Goal: Information Seeking & Learning: Find specific fact

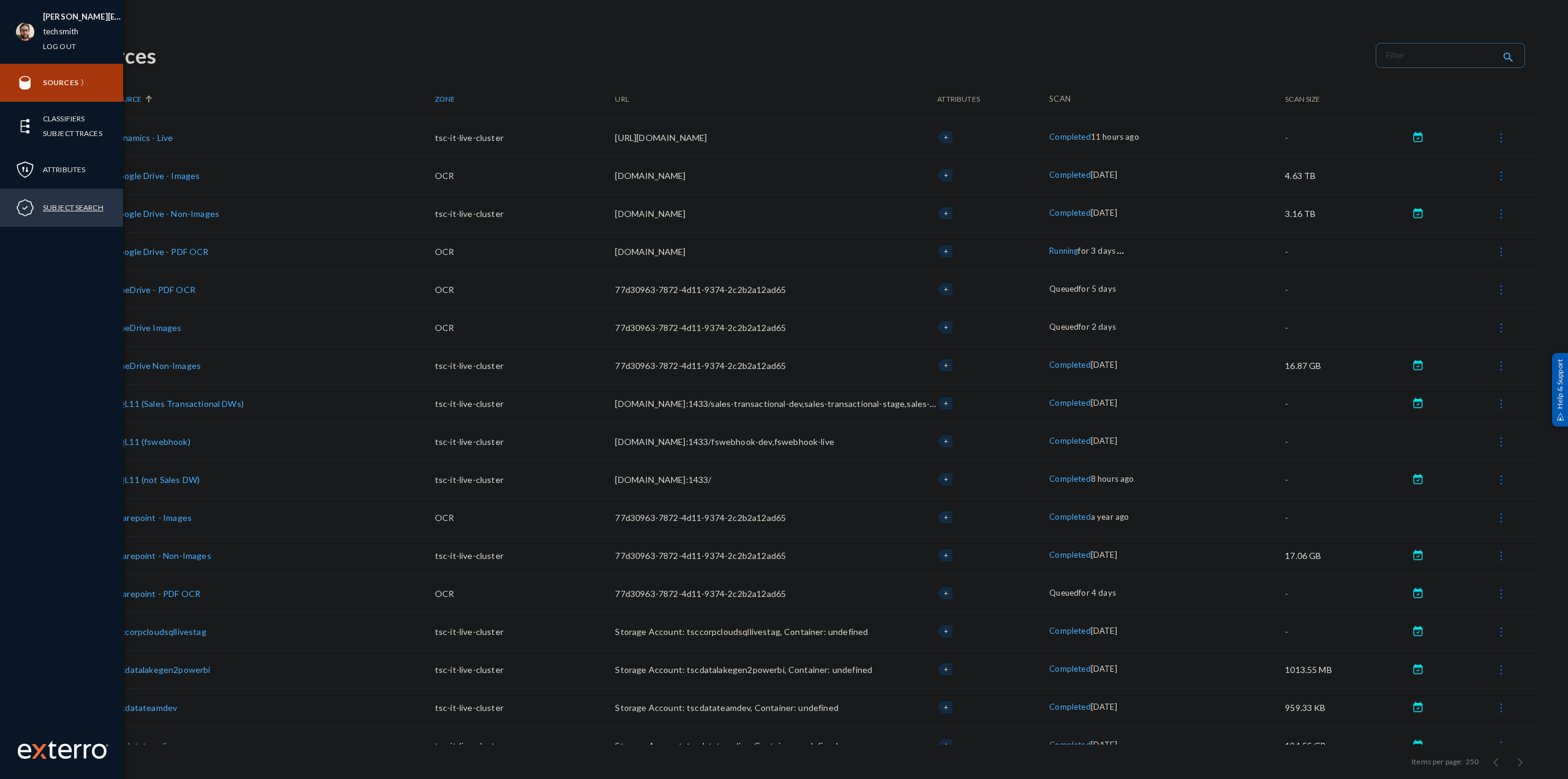
click at [88, 207] on link "Subject Search" at bounding box center [73, 207] width 60 height 14
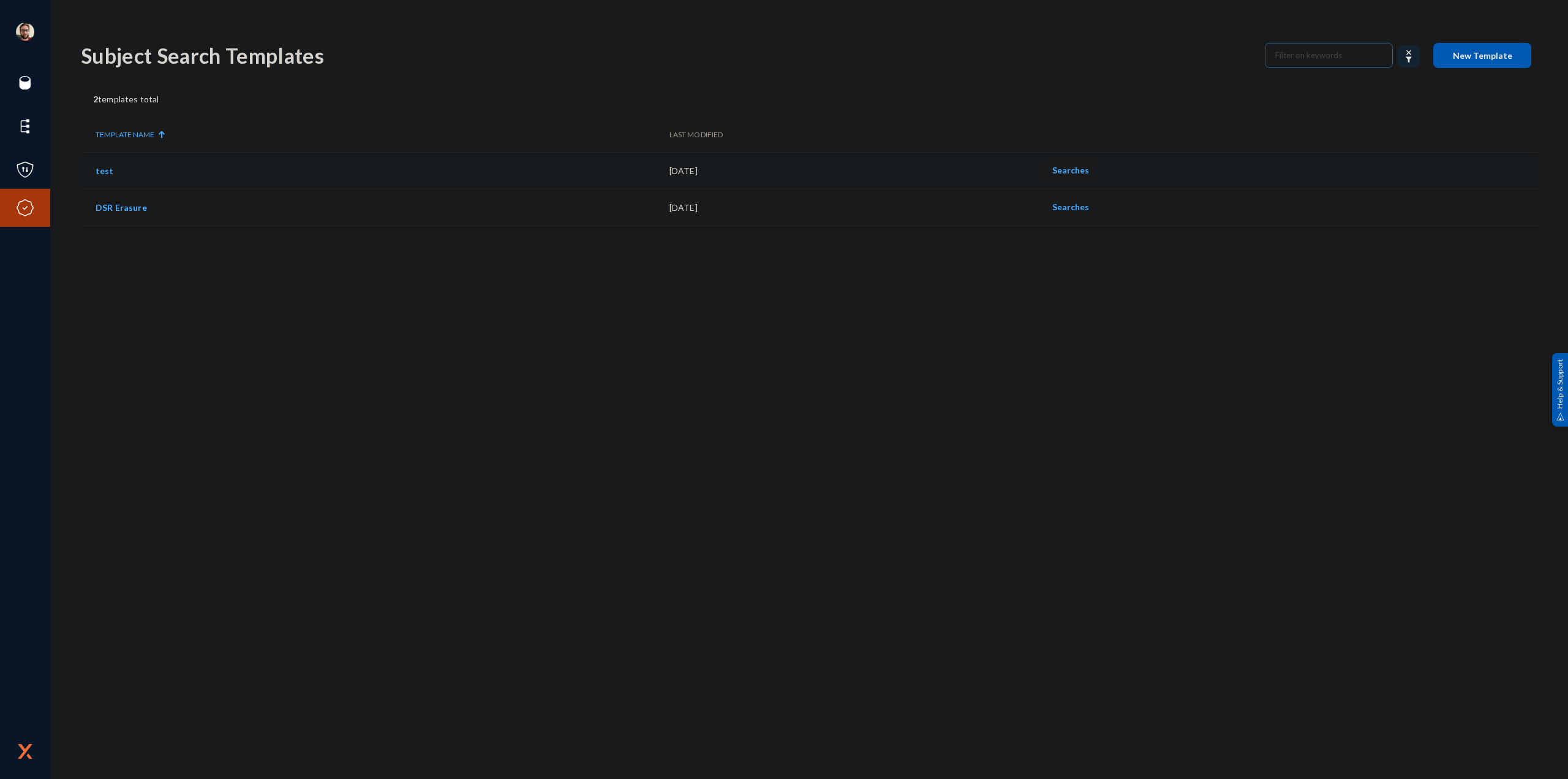
click at [1085, 170] on span "Searches" at bounding box center [1070, 169] width 37 height 10
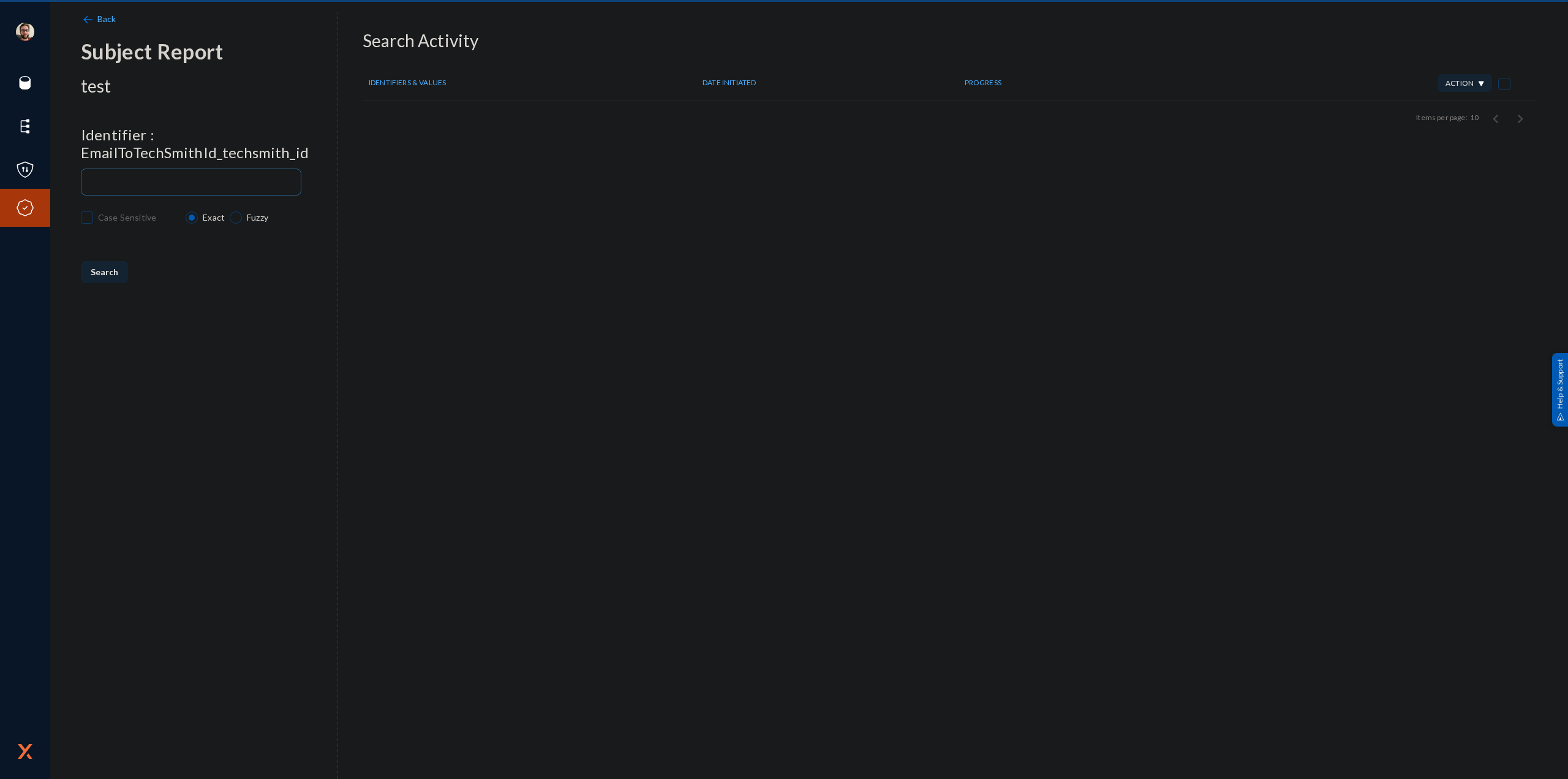
checkbox input "true"
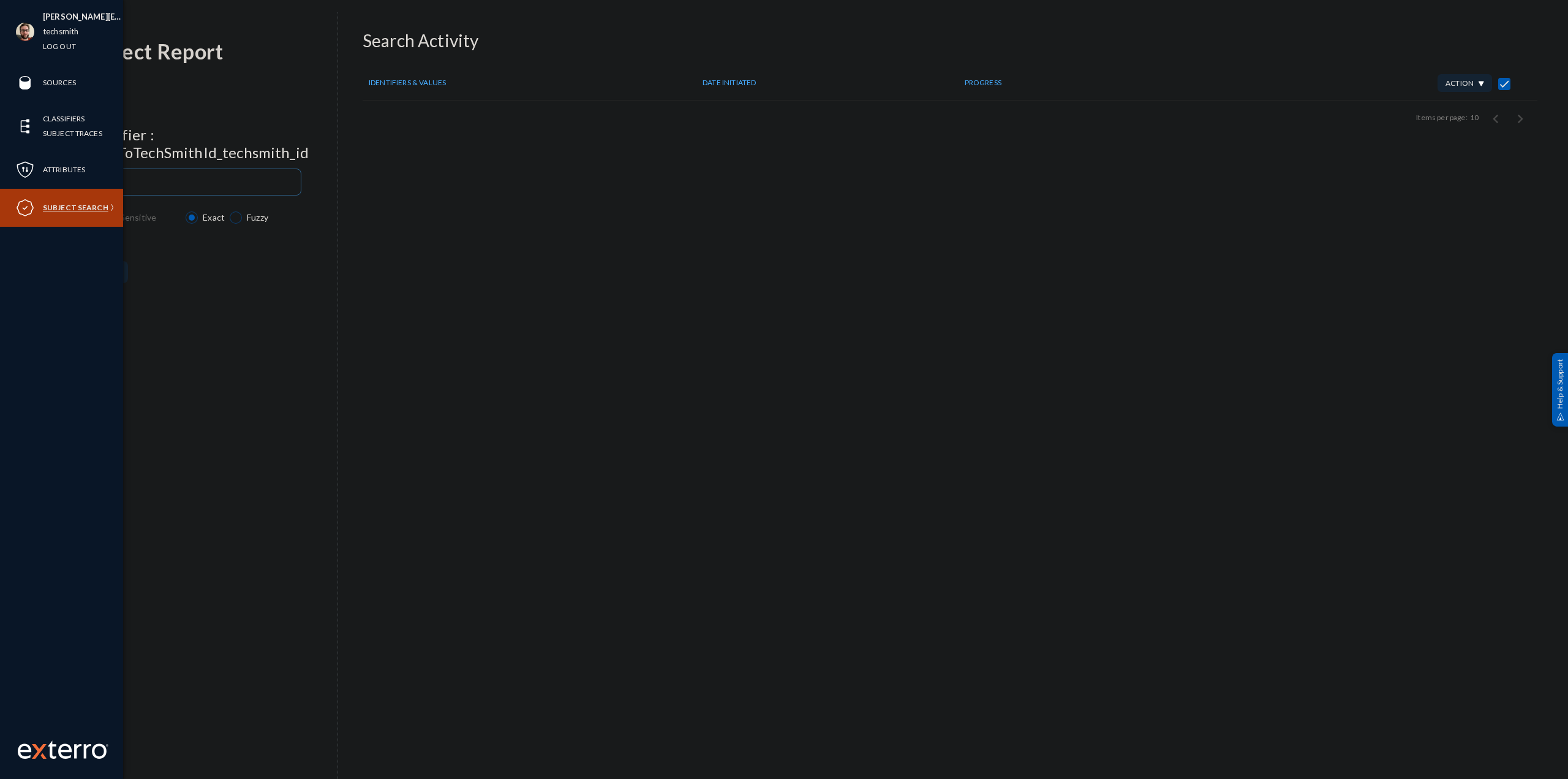
click at [102, 206] on link "Subject Search" at bounding box center [76, 207] width 66 height 14
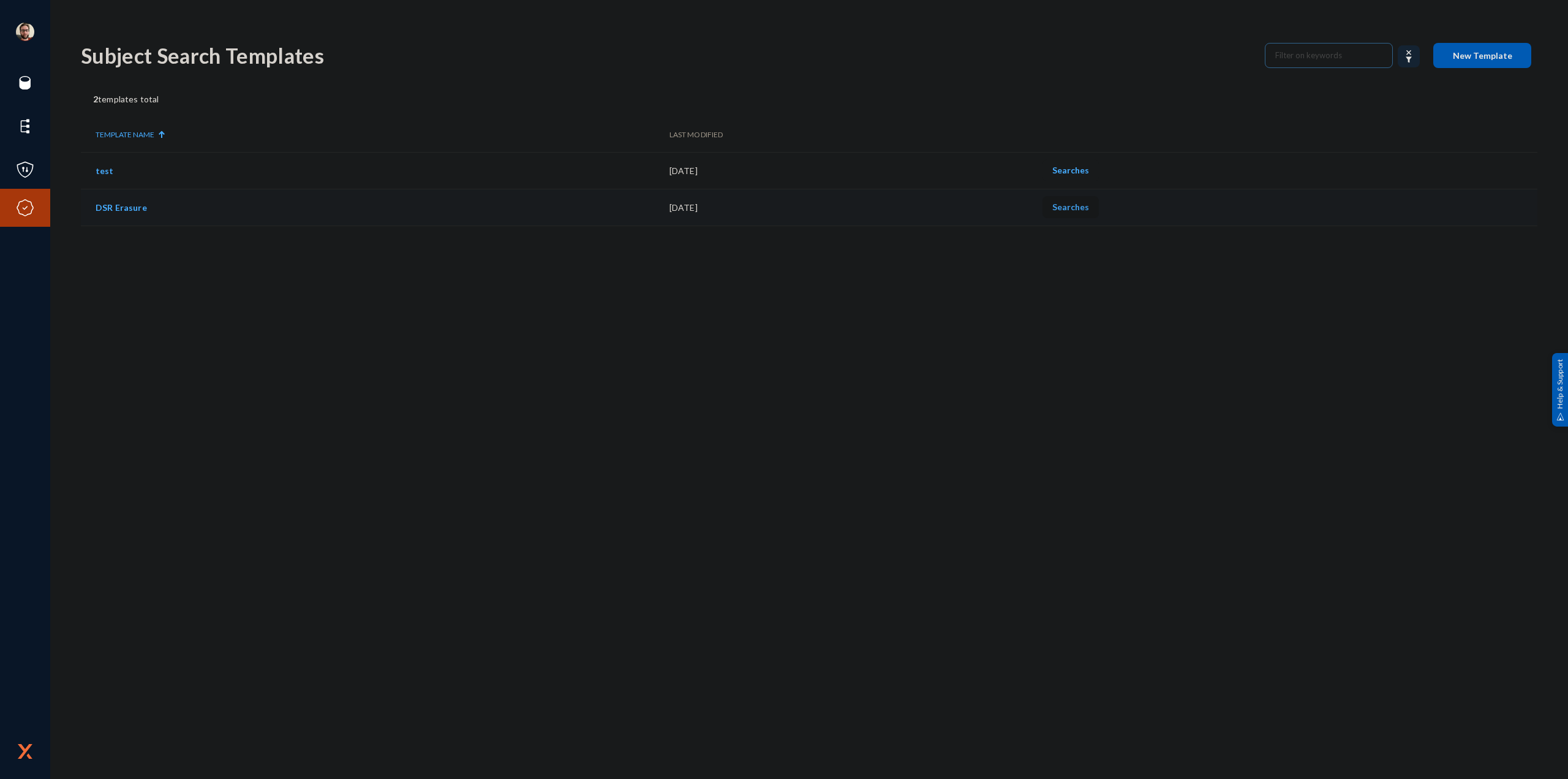
click at [1090, 209] on span "Searches" at bounding box center [1070, 206] width 37 height 10
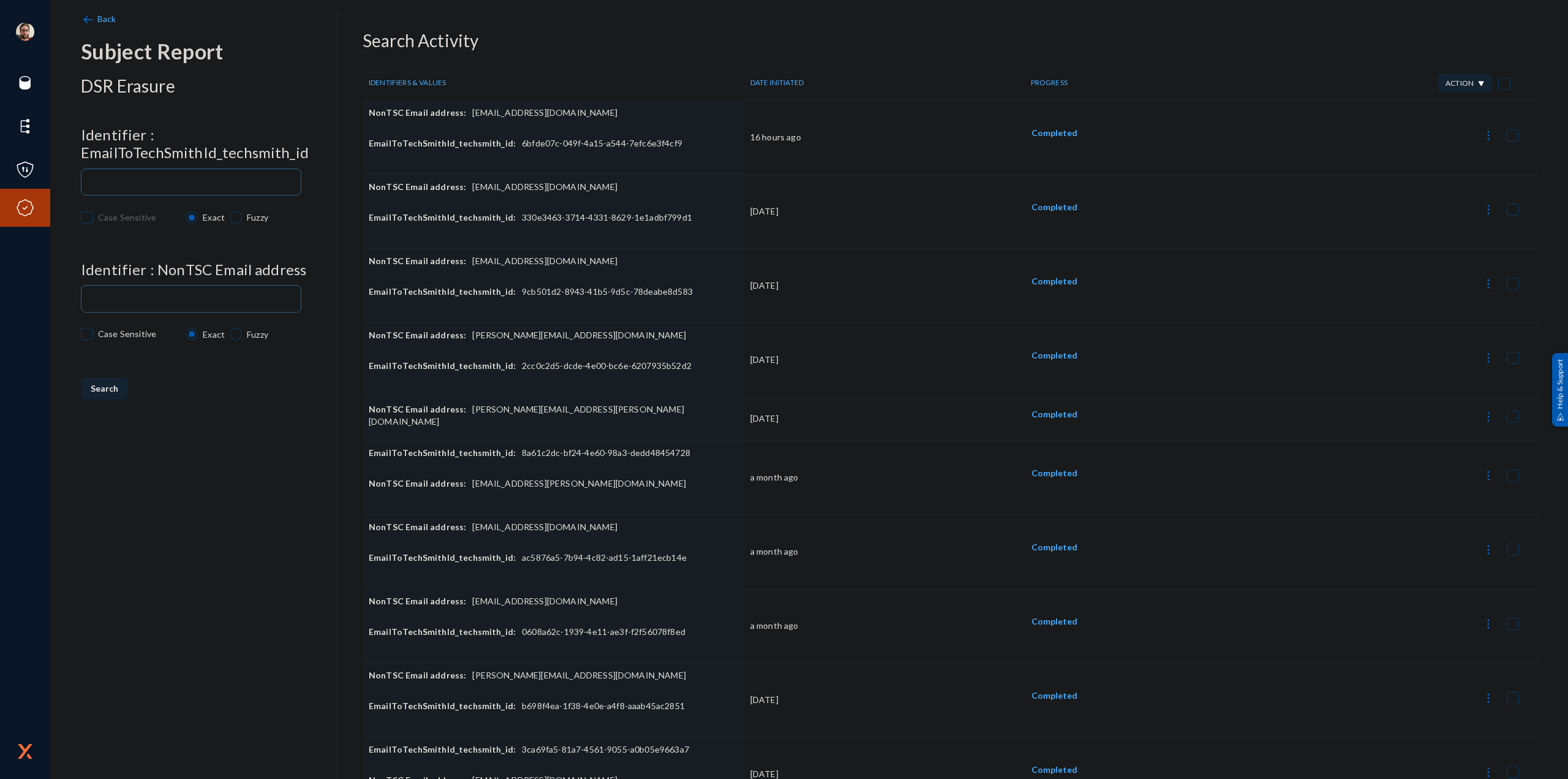
click at [1483, 133] on img at bounding box center [1488, 135] width 12 height 12
click at [1422, 190] on button "Download Datasets CSV" at bounding box center [1425, 196] width 133 height 29
checkbox input "false"
drag, startPoint x: 574, startPoint y: 109, endPoint x: 466, endPoint y: 118, distance: 108.4
click at [466, 118] on div "NonTSC Email address: [EMAIL_ADDRESS][DOMAIN_NAME]" at bounding box center [553, 122] width 370 height 30
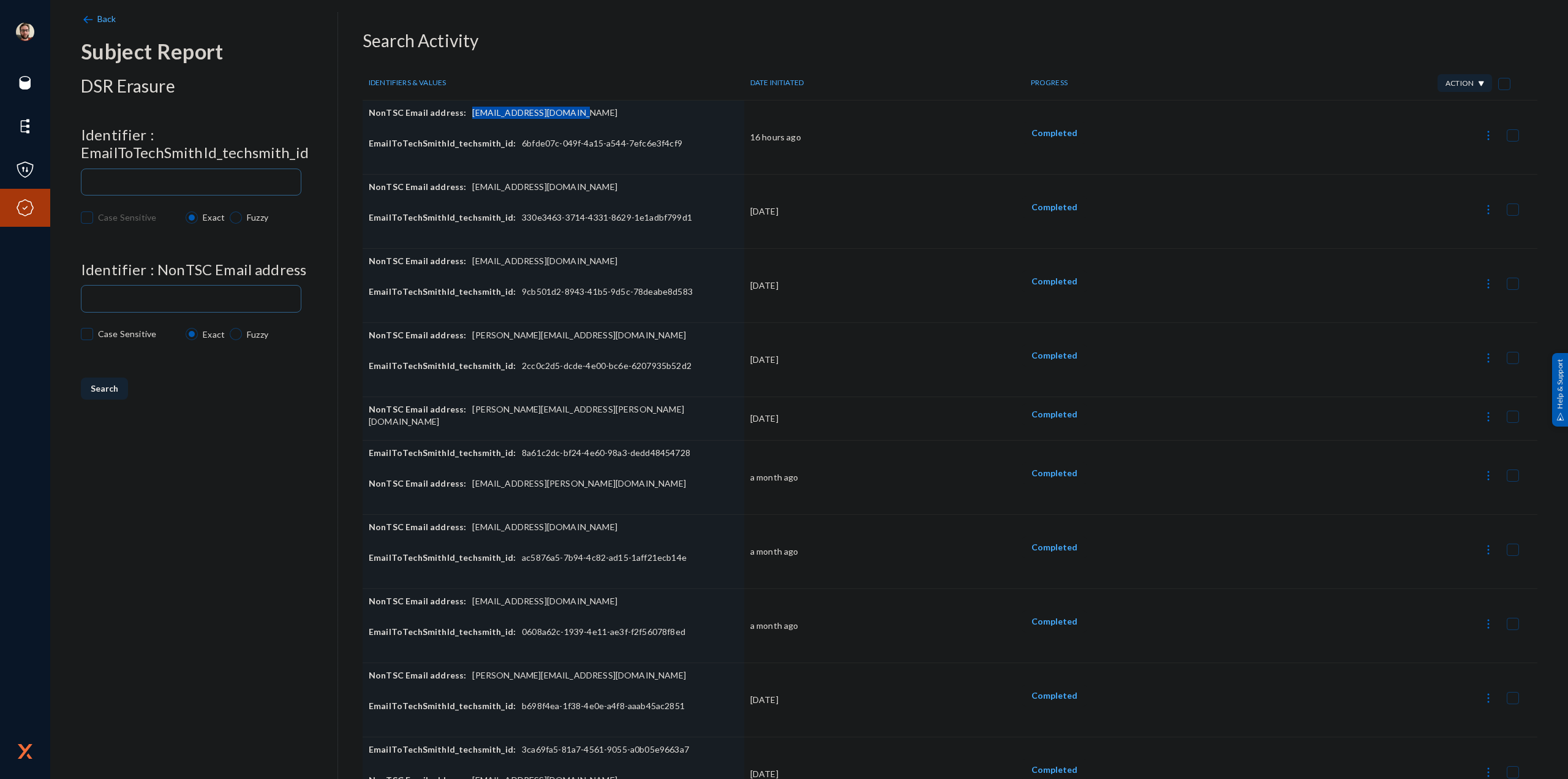
copy div "[EMAIL_ADDRESS][DOMAIN_NAME]"
click at [216, 296] on input at bounding box center [194, 299] width 205 height 9
paste input "[EMAIL_ADDRESS][DOMAIN_NAME]"
type input "[EMAIL_ADDRESS][DOMAIN_NAME]"
drag, startPoint x: 193, startPoint y: 173, endPoint x: 196, endPoint y: 183, distance: 10.4
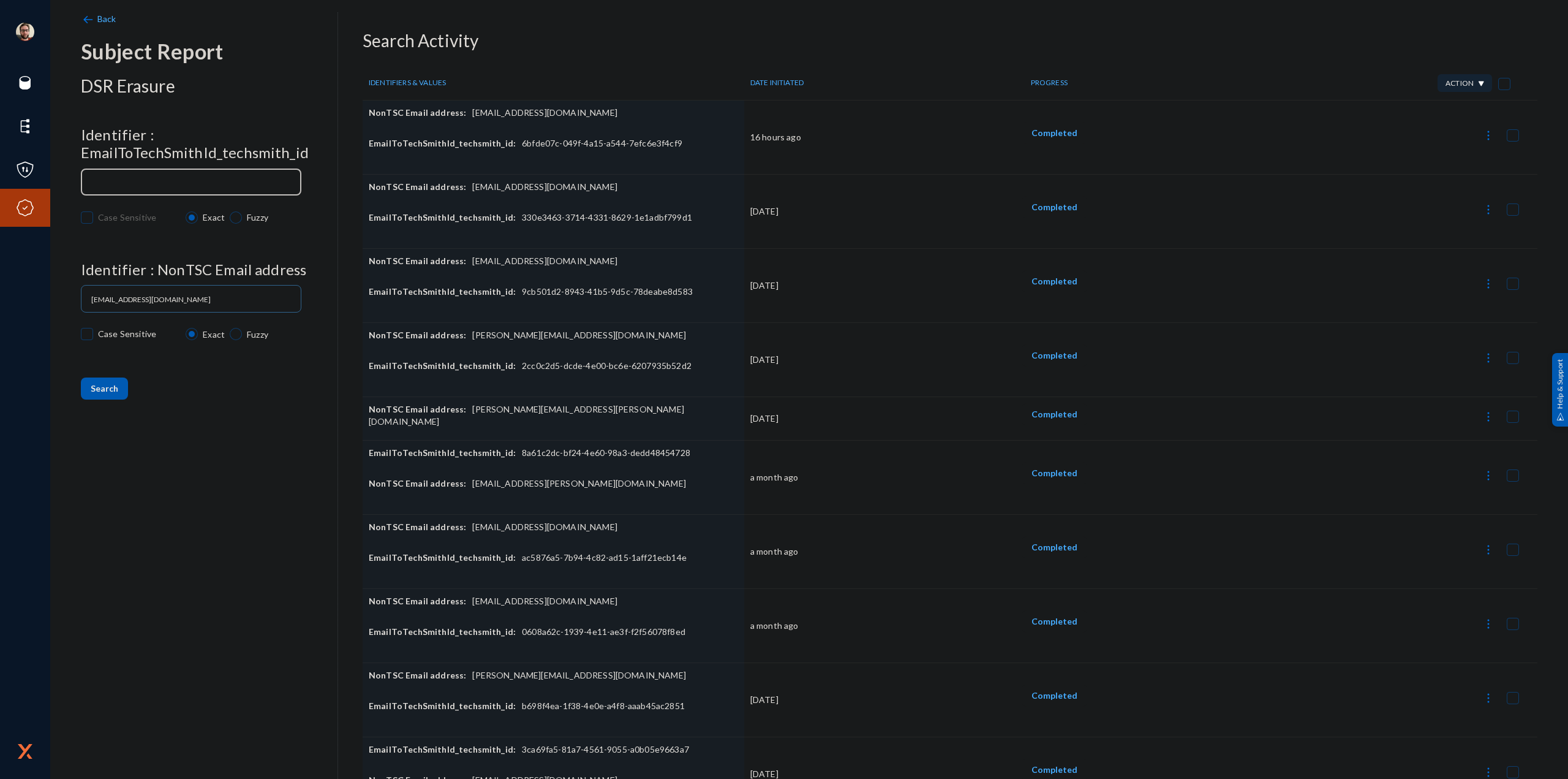
click at [192, 174] on div at bounding box center [190, 180] width 209 height 28
paste input "5ad1cdaa-42de-4abf-a23e-247c46a63f8f"
type input "5ad1cdaa-42de-4abf-a23e-247c46a63f8f"
click at [107, 390] on span "Search" at bounding box center [104, 388] width 27 height 10
